Goal: Transaction & Acquisition: Purchase product/service

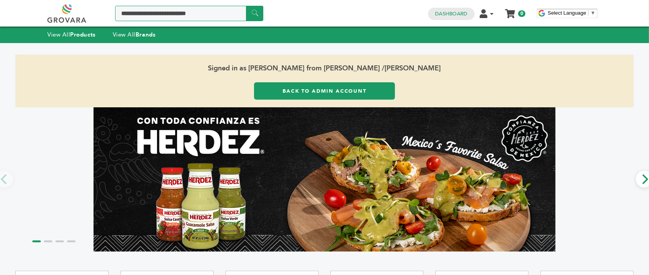
click at [192, 14] on input "Search a product or brand..." at bounding box center [189, 13] width 148 height 15
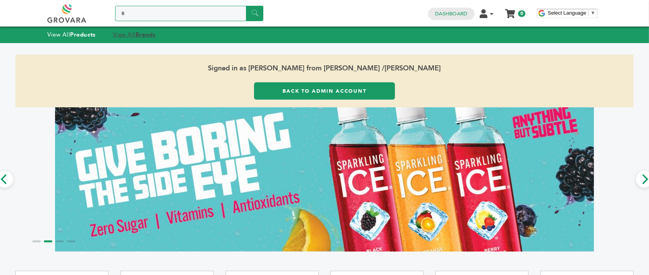
type input "*"
click at [140, 32] on strong "Brands" at bounding box center [145, 35] width 20 height 8
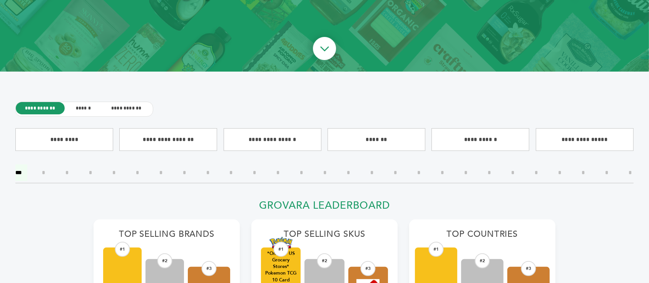
click at [396, 174] on input"] "*" at bounding box center [395, 172] width 15 height 17
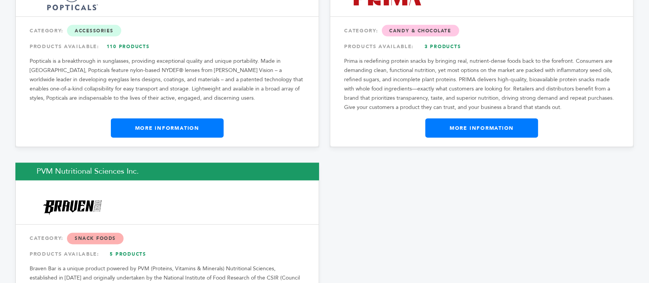
scroll to position [1385, 0]
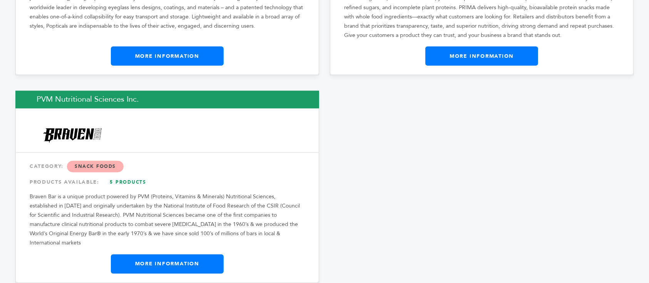
click at [191, 254] on link "More Information" at bounding box center [167, 263] width 113 height 19
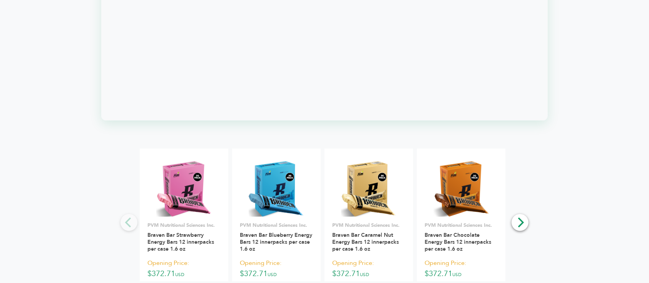
scroll to position [923, 0]
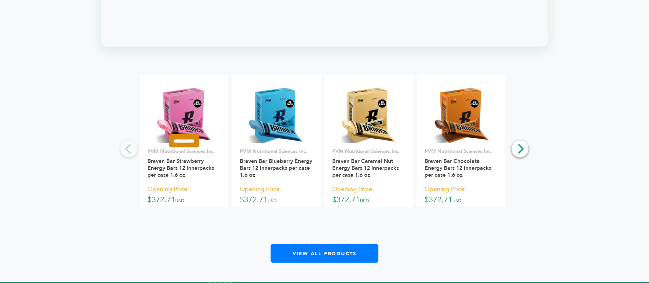
click at [197, 134] on input "**********" at bounding box center [184, 140] width 30 height 13
click at [196, 170] on input "**********" at bounding box center [184, 174] width 38 height 8
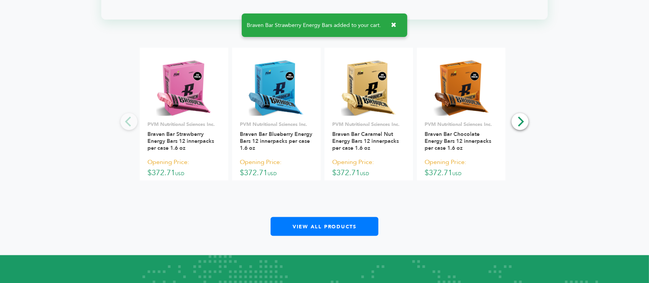
scroll to position [974, 0]
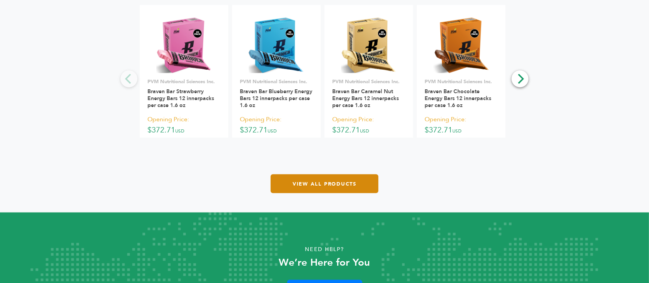
click at [337, 177] on link "View All Products" at bounding box center [324, 183] width 108 height 19
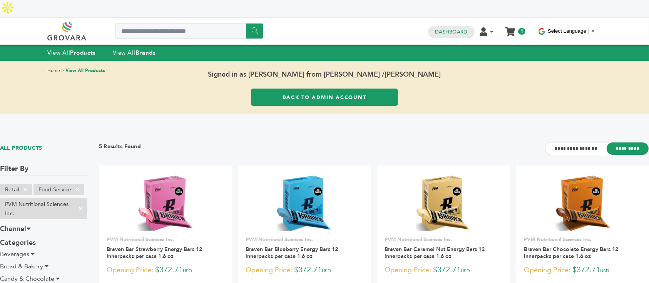
click at [517, 25] on ul "Edit Account Order Management Sign Out My Cart My Cart (1) Sample Order Braven …" at bounding box center [504, 30] width 49 height 11
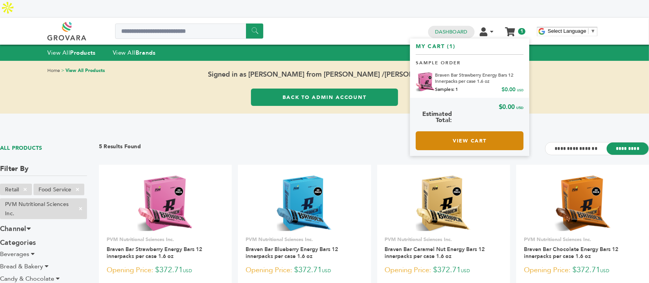
click at [502, 131] on link "View Cart" at bounding box center [469, 140] width 108 height 19
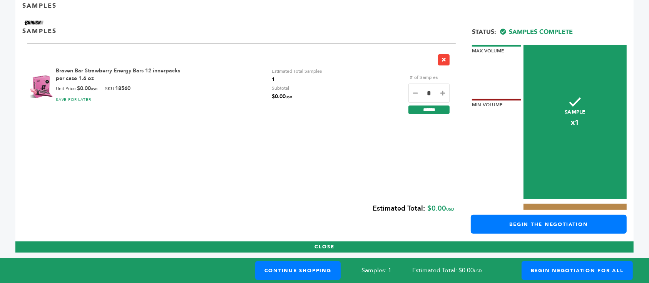
scroll to position [215, 0]
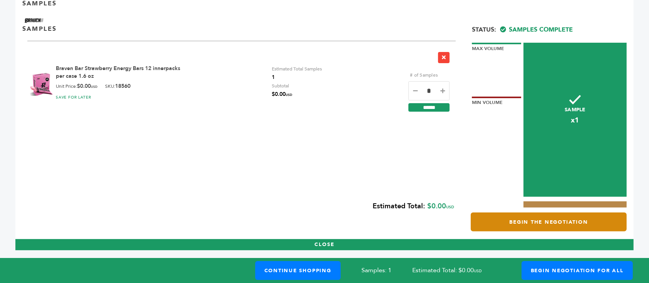
click at [534, 215] on link "Begin the Negotiation" at bounding box center [548, 221] width 156 height 19
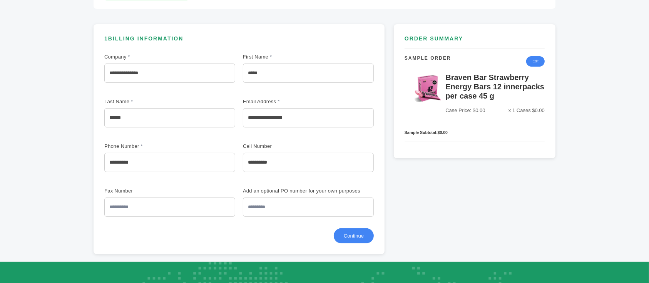
scroll to position [205, 0]
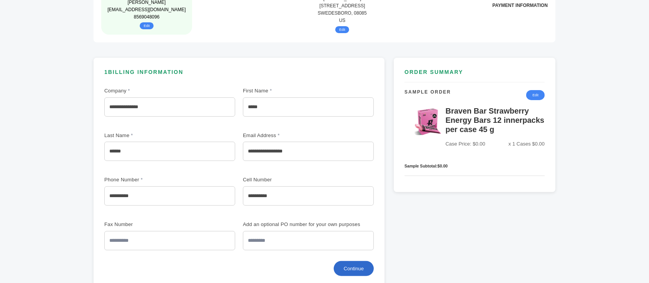
click at [355, 261] on button "Continue" at bounding box center [354, 268] width 40 height 15
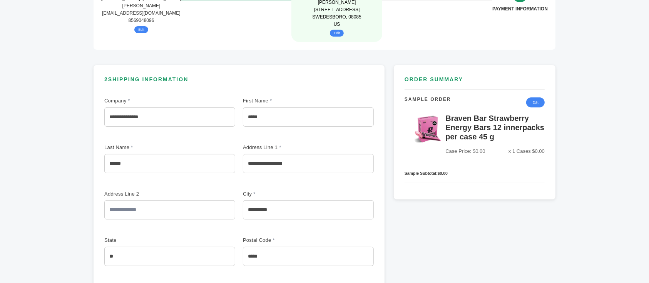
scroll to position [256, 0]
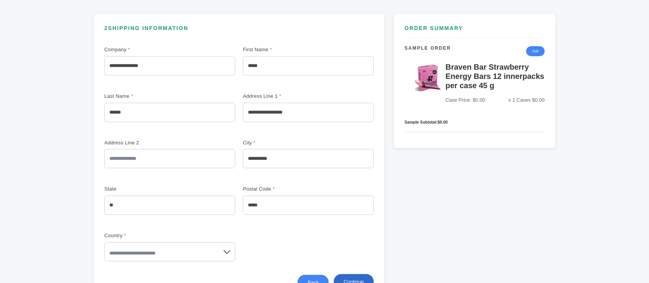
click at [354, 274] on button "Continue" at bounding box center [354, 281] width 40 height 15
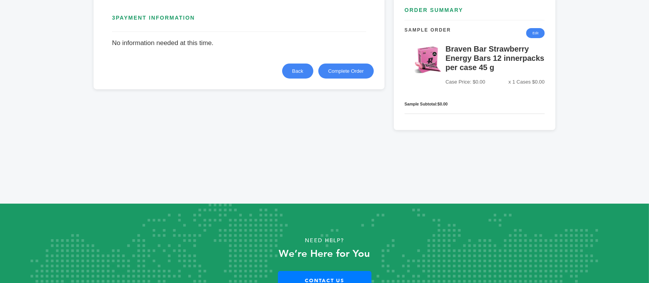
scroll to position [205, 0]
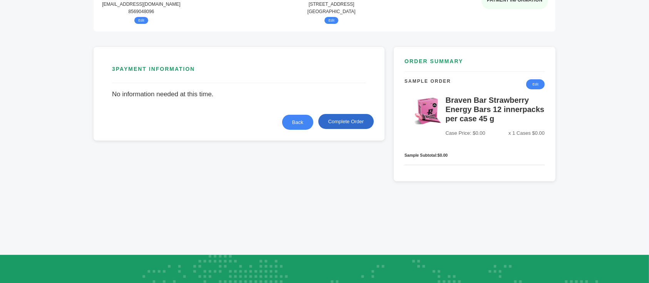
click at [355, 114] on button "Complete Order" at bounding box center [345, 121] width 55 height 15
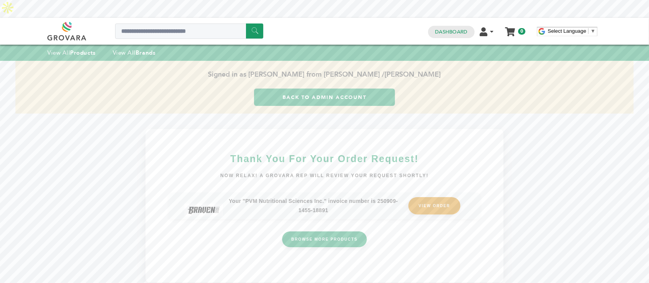
click at [426, 197] on link "VIEW ORDER" at bounding box center [434, 205] width 52 height 17
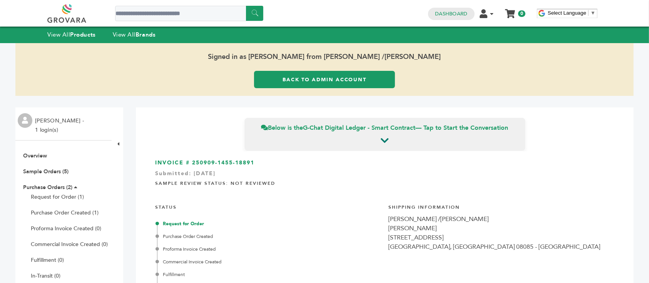
scroll to position [51, 0]
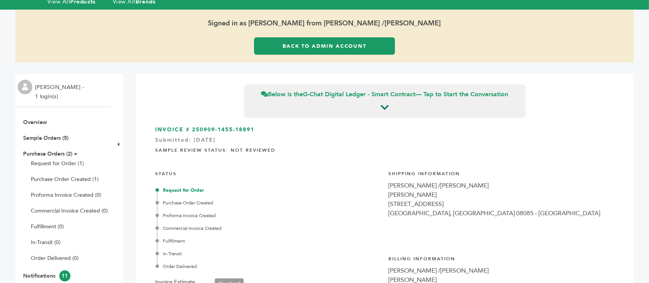
drag, startPoint x: 450, startPoint y: 184, endPoint x: 397, endPoint y: 185, distance: 53.1
click at [397, 199] on div "504 sharptown road" at bounding box center [502, 203] width 226 height 9
click at [391, 199] on div "504 sharptown road" at bounding box center [502, 203] width 226 height 9
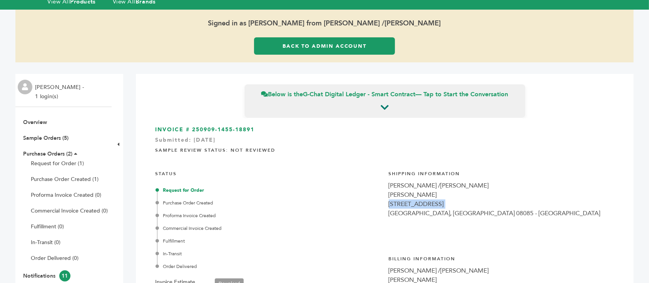
copy div "504 sharptown road"
click at [358, 37] on link "Back to Admin Account" at bounding box center [324, 45] width 140 height 17
